Goal: Task Accomplishment & Management: Use online tool/utility

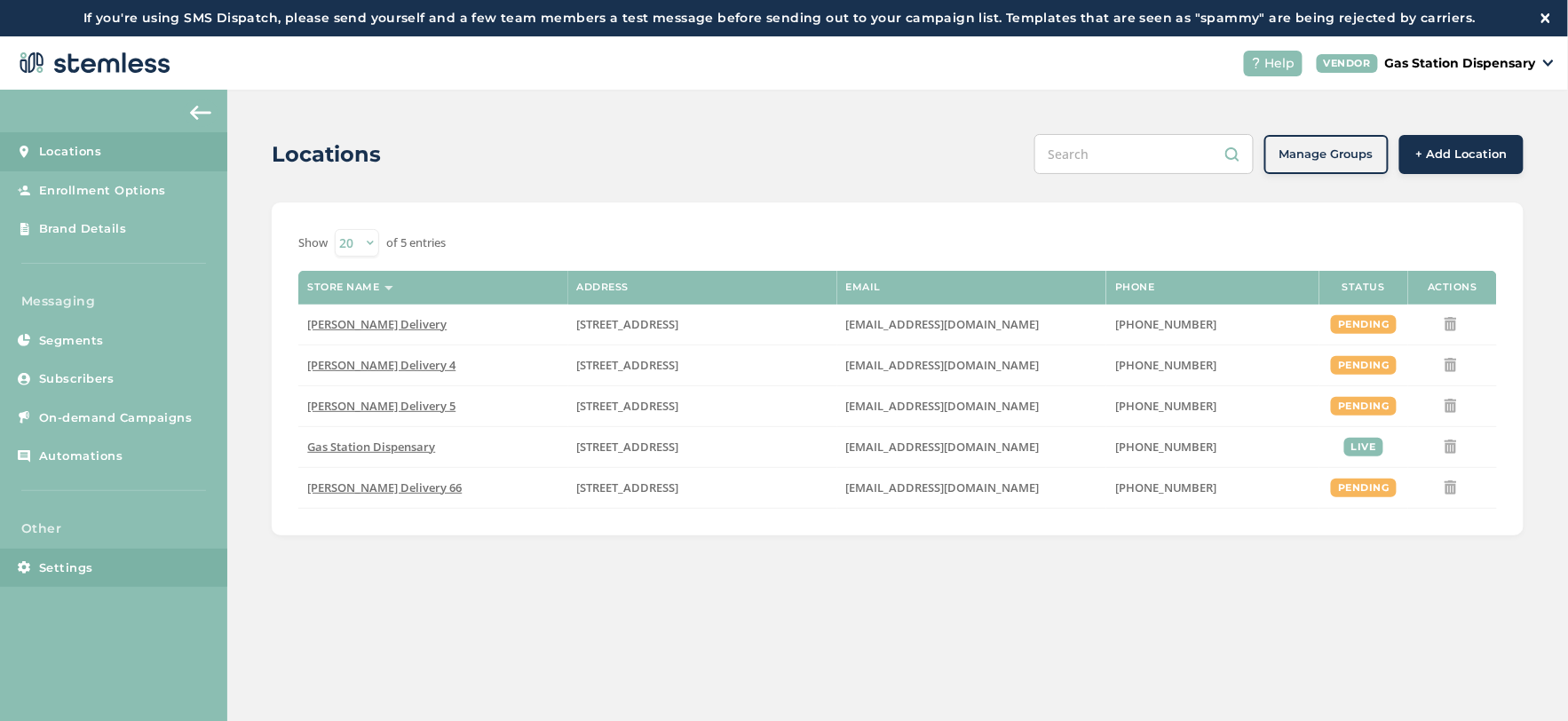
click at [86, 570] on span "Settings" at bounding box center [66, 568] width 55 height 18
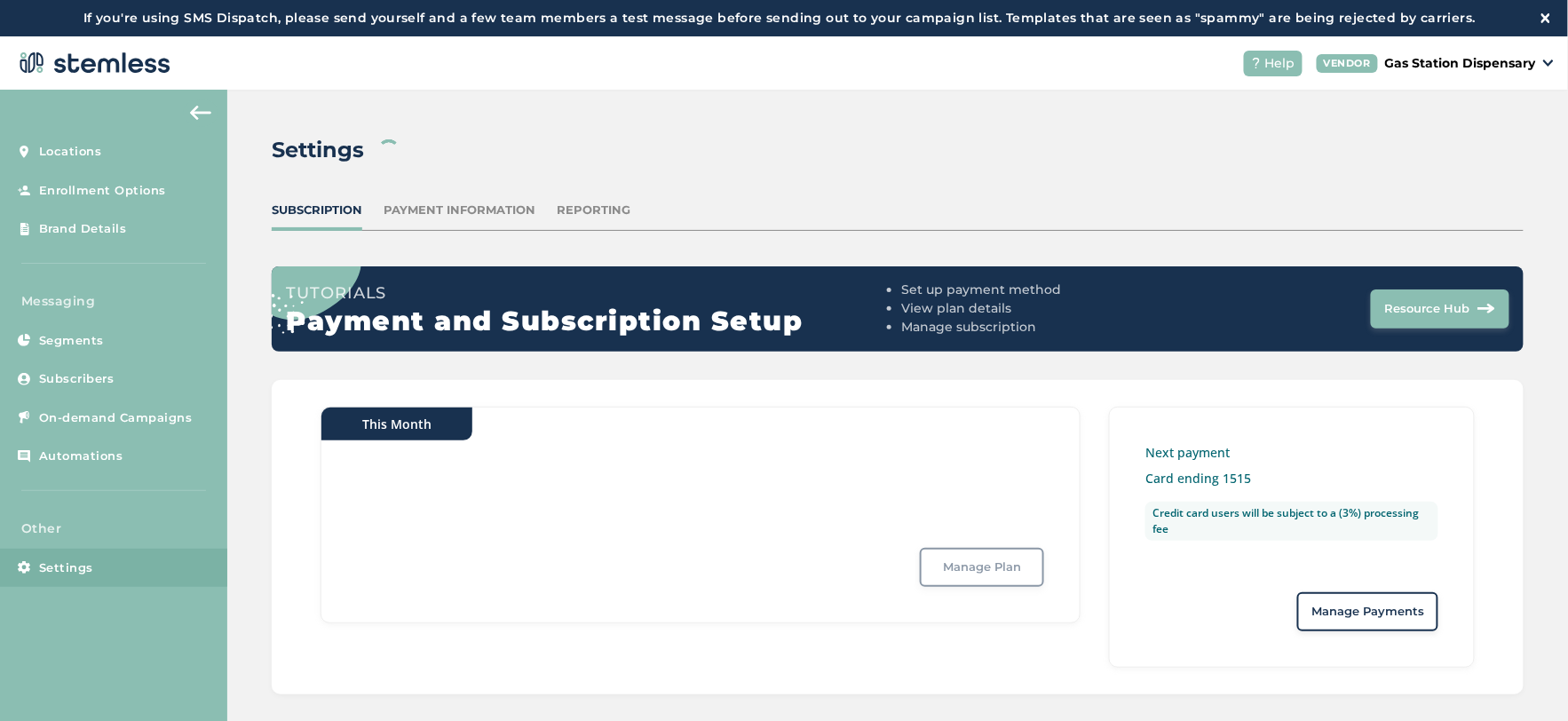
click at [595, 205] on div "Reporting" at bounding box center [593, 211] width 74 height 18
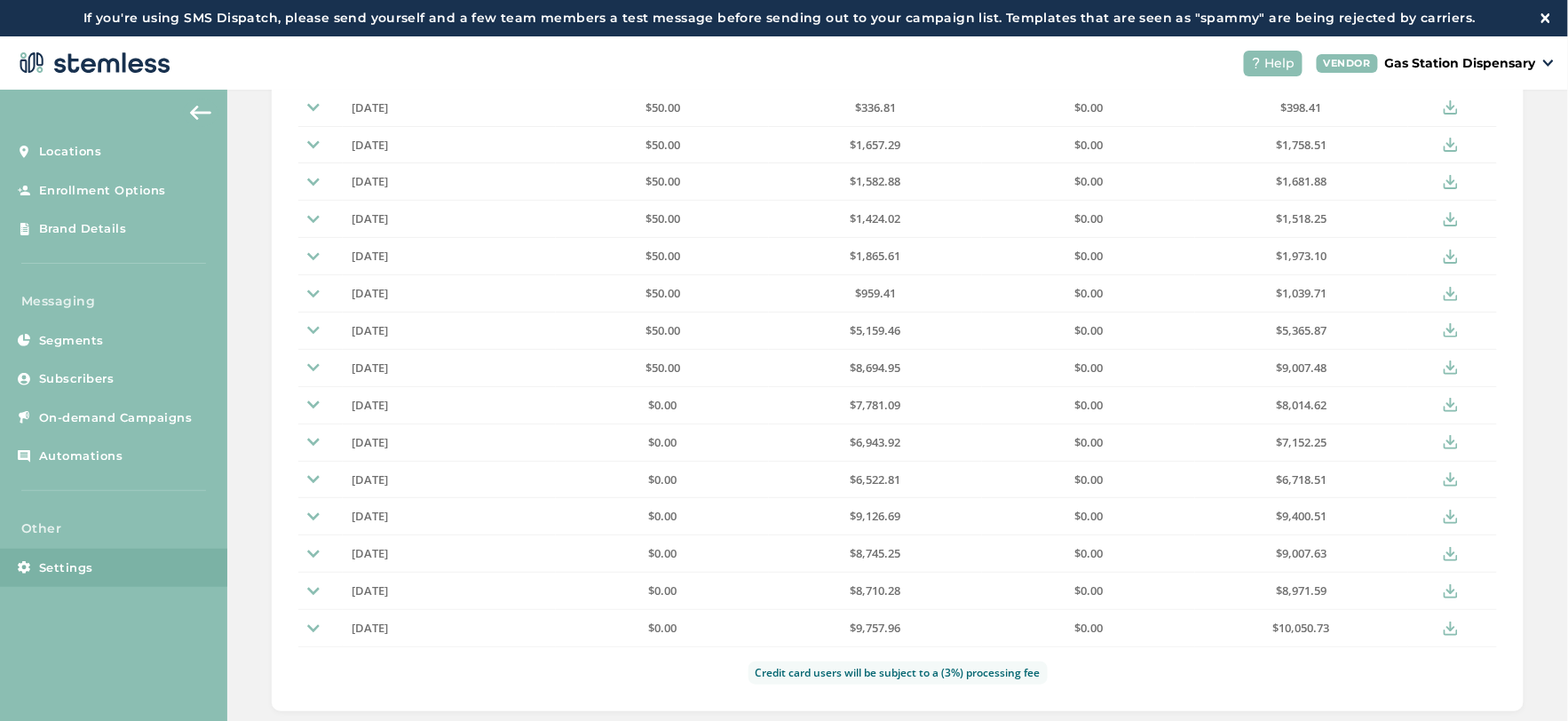
scroll to position [493, 0]
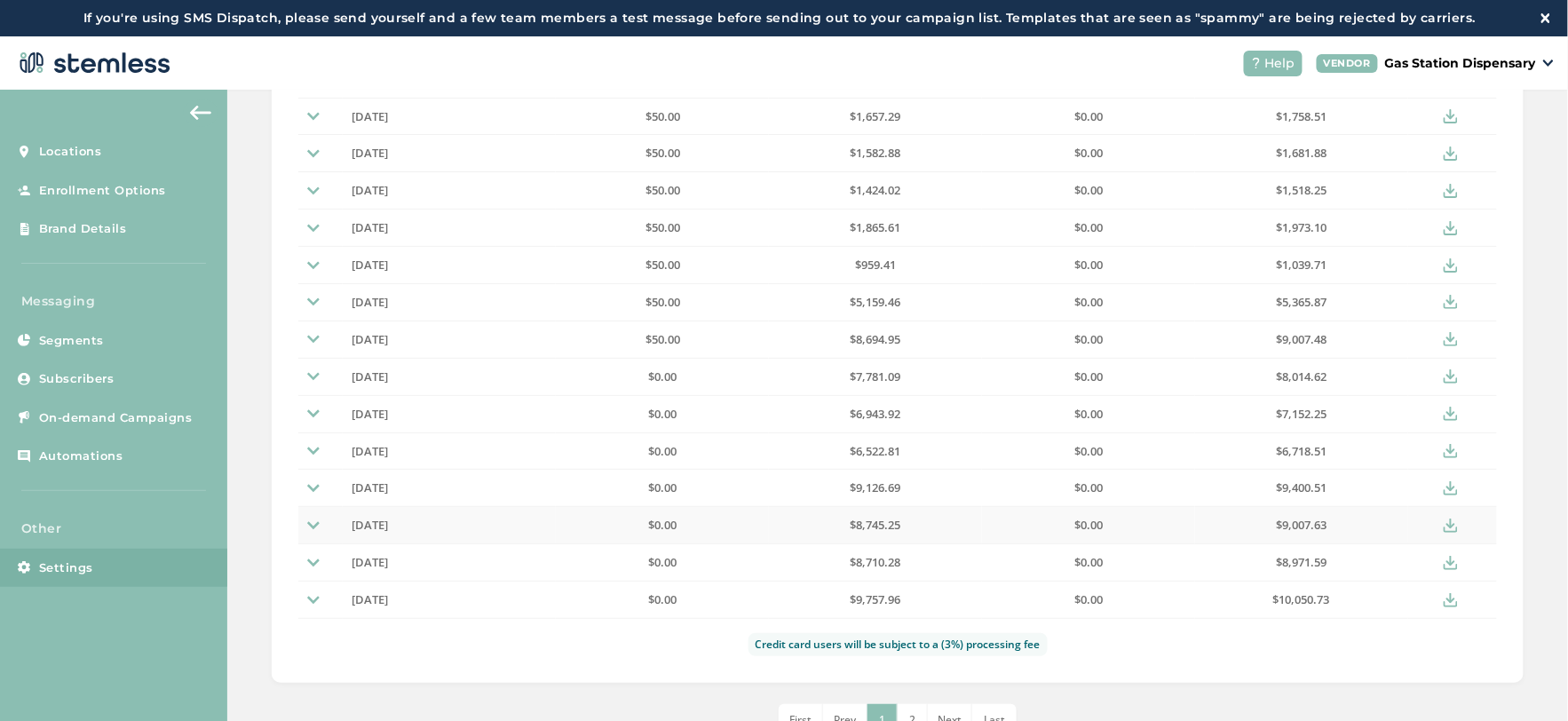
click at [388, 524] on span "[DATE]" at bounding box center [370, 525] width 36 height 16
click at [312, 528] on img at bounding box center [314, 526] width 13 height 13
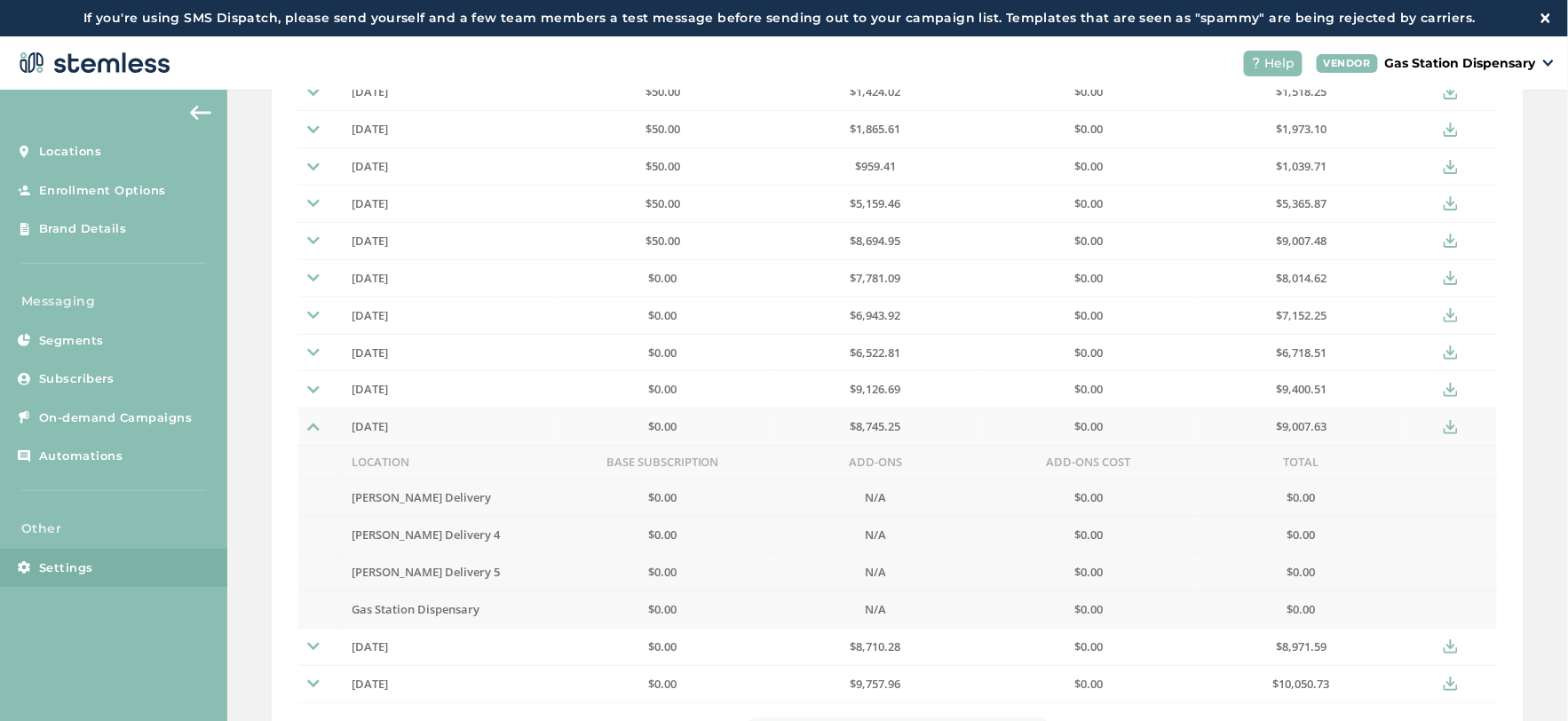
scroll to position [690, 0]
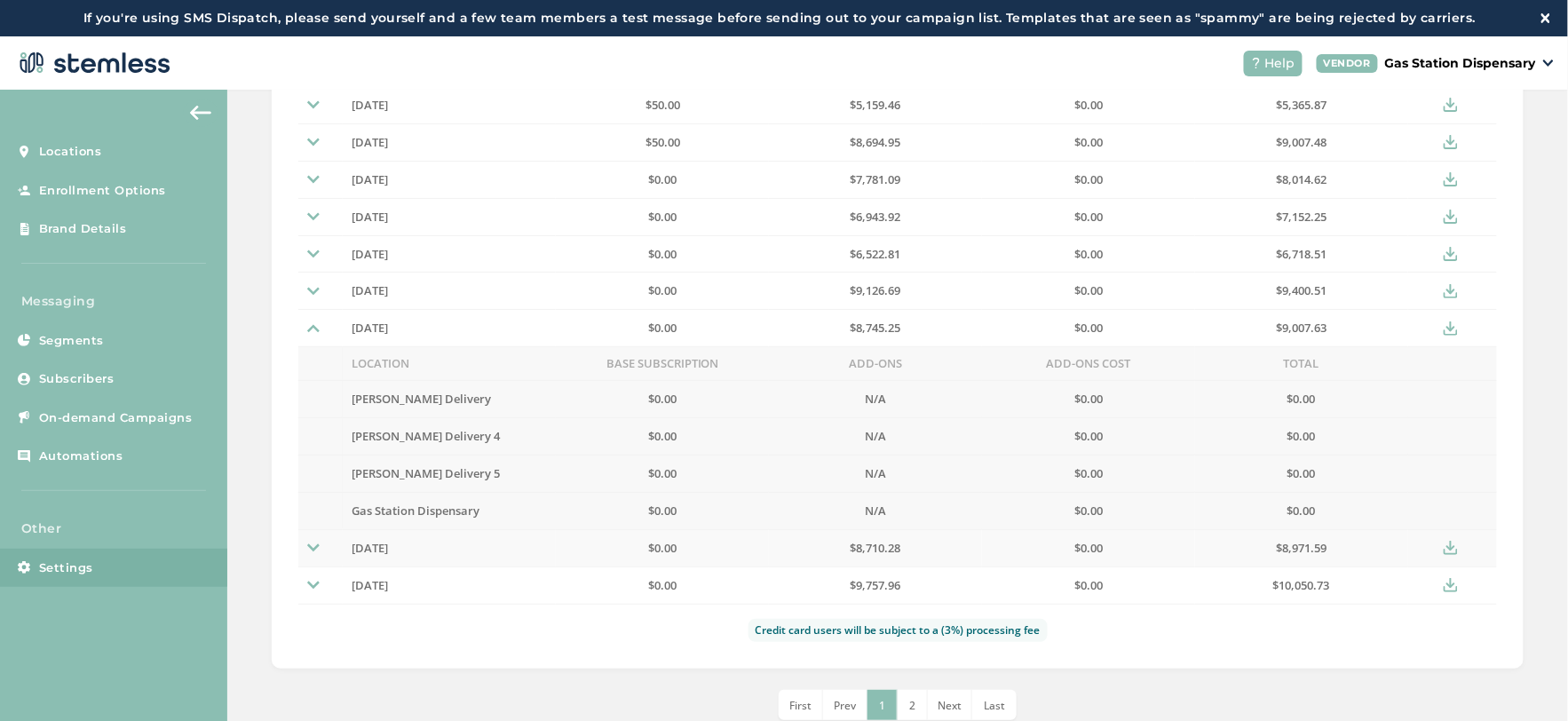
click at [312, 544] on img at bounding box center [314, 548] width 13 height 13
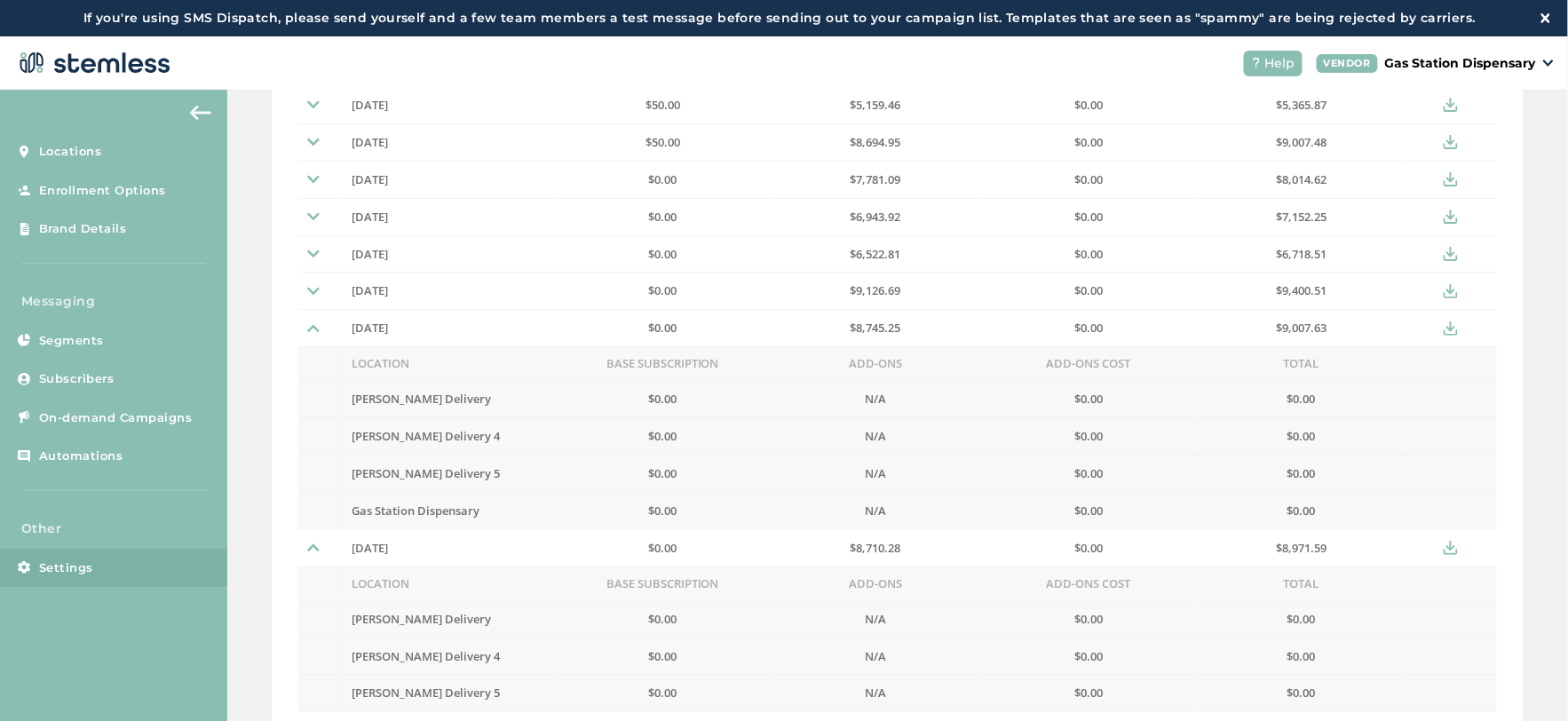
scroll to position [844, 0]
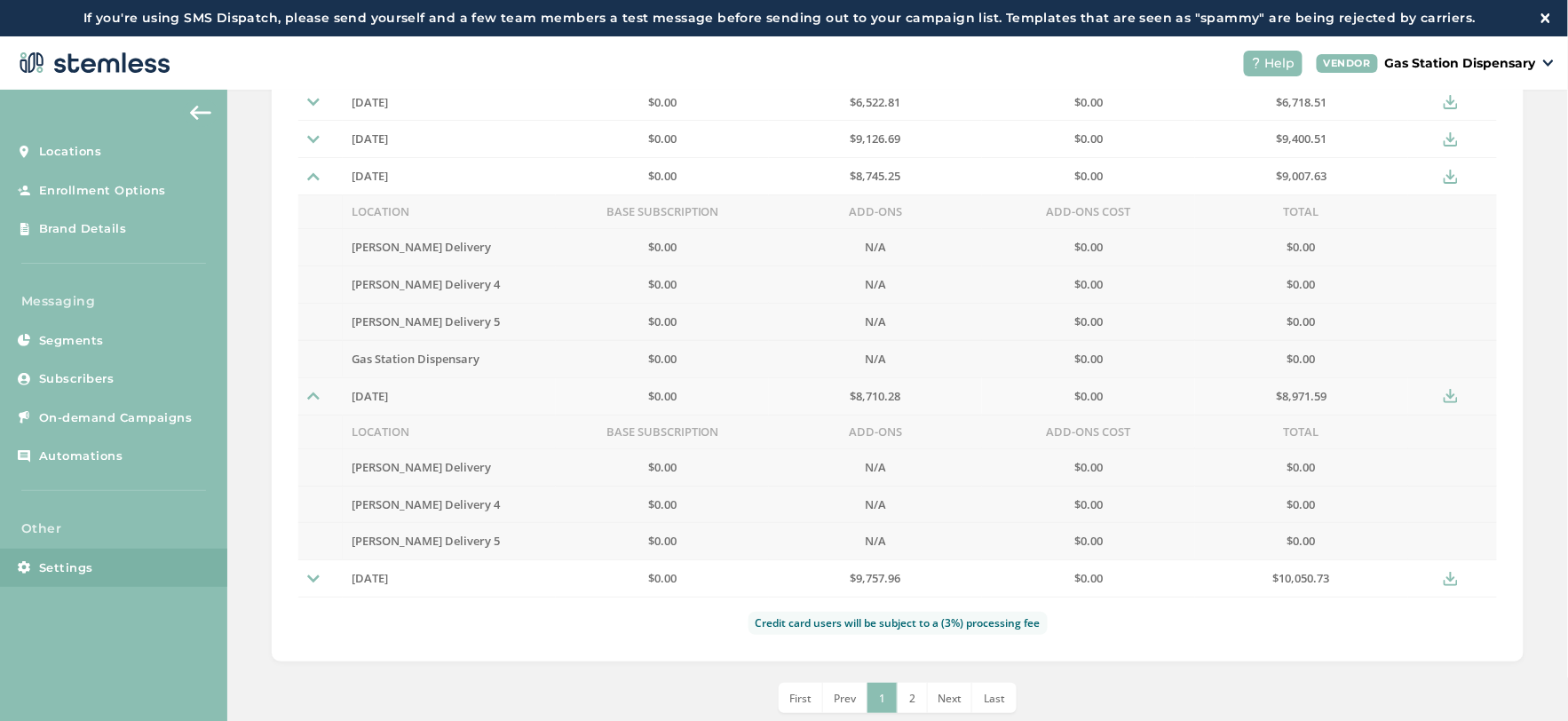
click at [315, 392] on img at bounding box center [314, 396] width 13 height 13
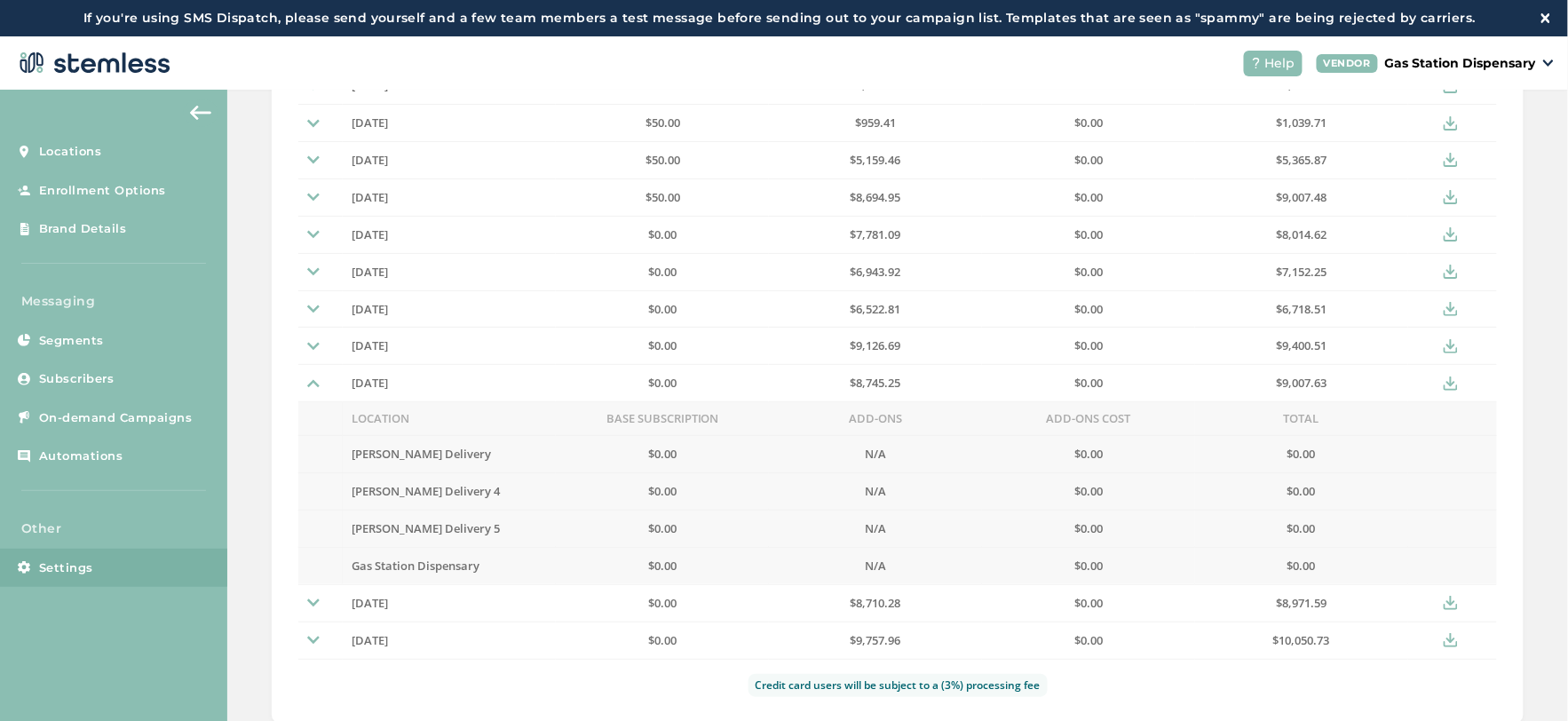
scroll to position [599, 0]
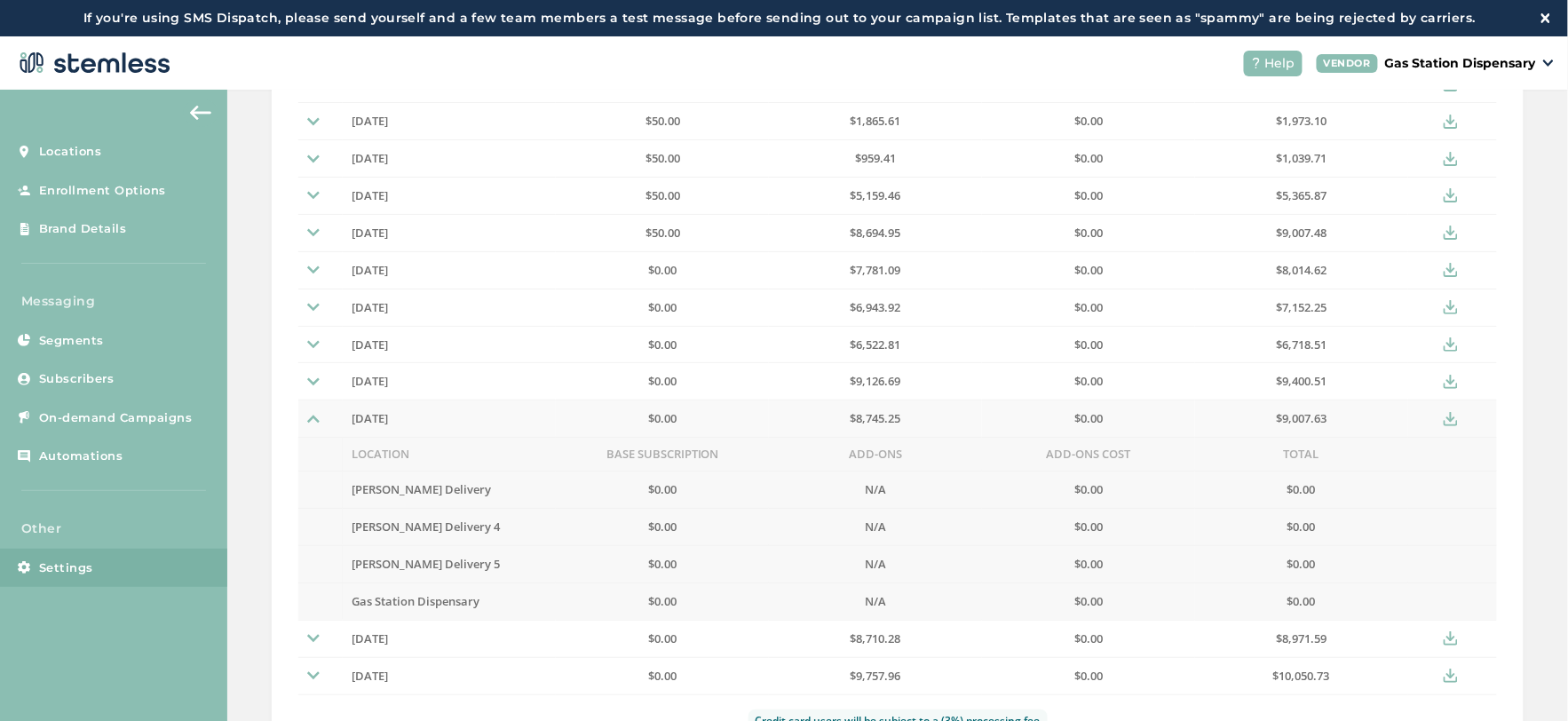
click at [1443, 419] on icon at bounding box center [1451, 419] width 15 height 15
click at [313, 420] on img at bounding box center [314, 419] width 13 height 13
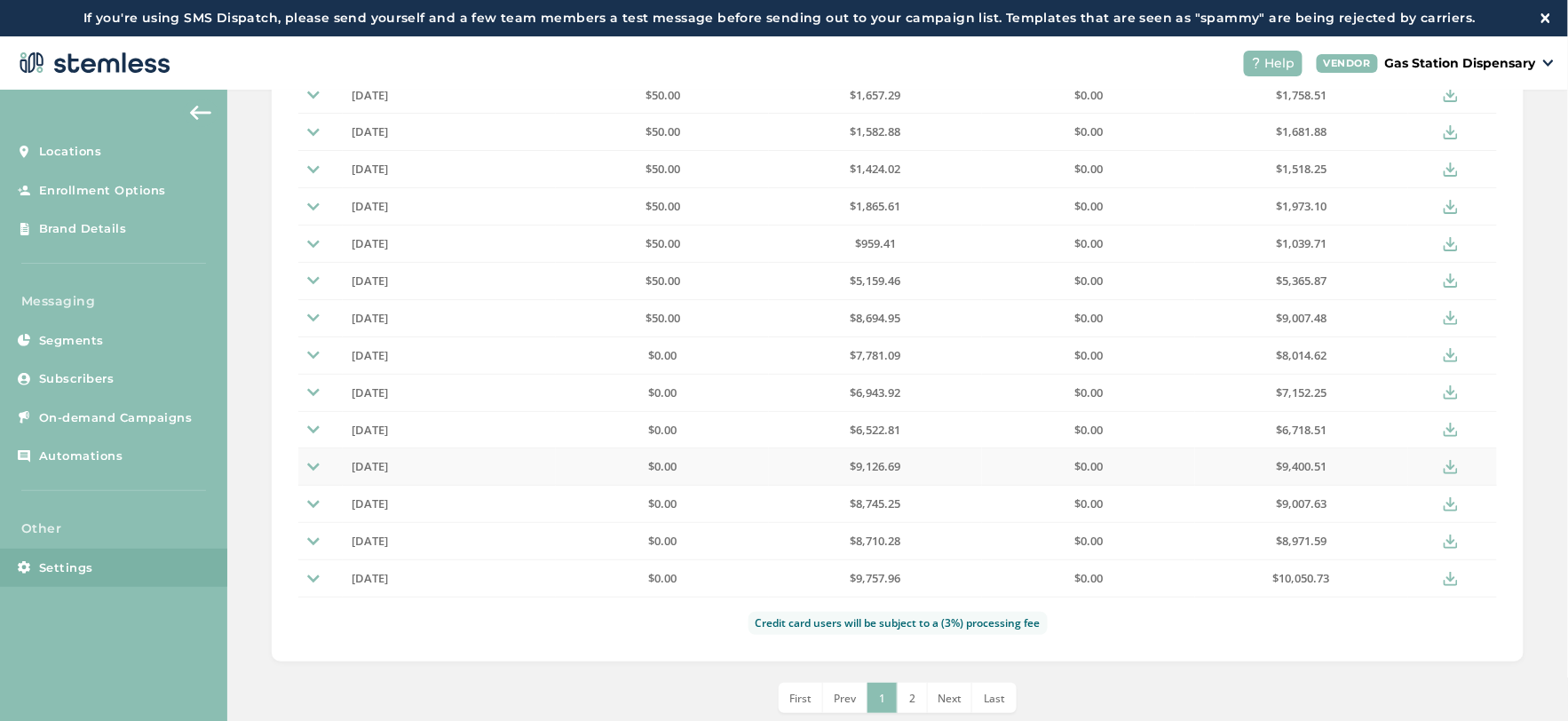
click at [313, 461] on img at bounding box center [314, 467] width 13 height 13
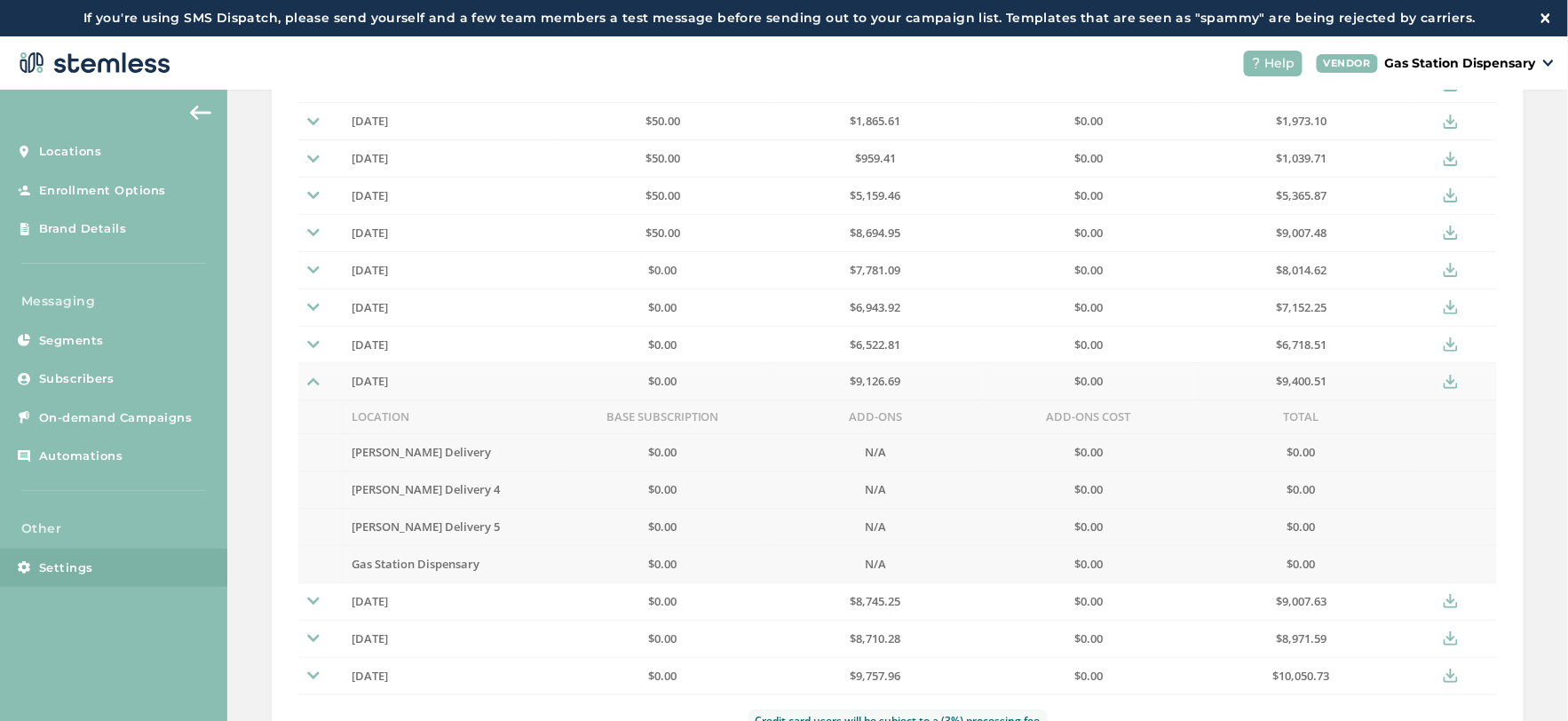
click at [1443, 388] on icon at bounding box center [1451, 382] width 15 height 15
click at [314, 338] on td at bounding box center [320, 344] width 45 height 37
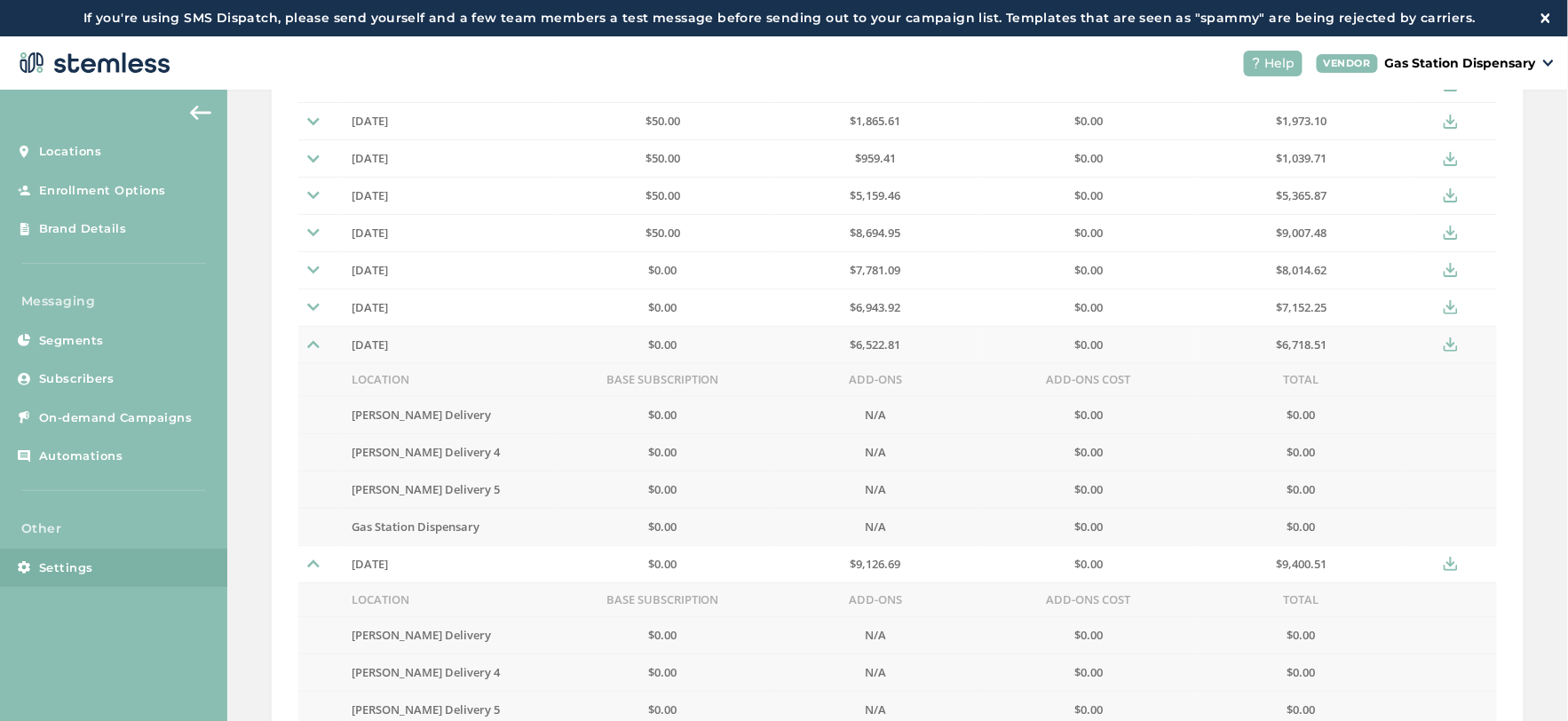
click at [1447, 351] on icon at bounding box center [1451, 345] width 15 height 15
click at [1443, 306] on icon at bounding box center [1451, 307] width 15 height 15
